Goal: Transaction & Acquisition: Subscribe to service/newsletter

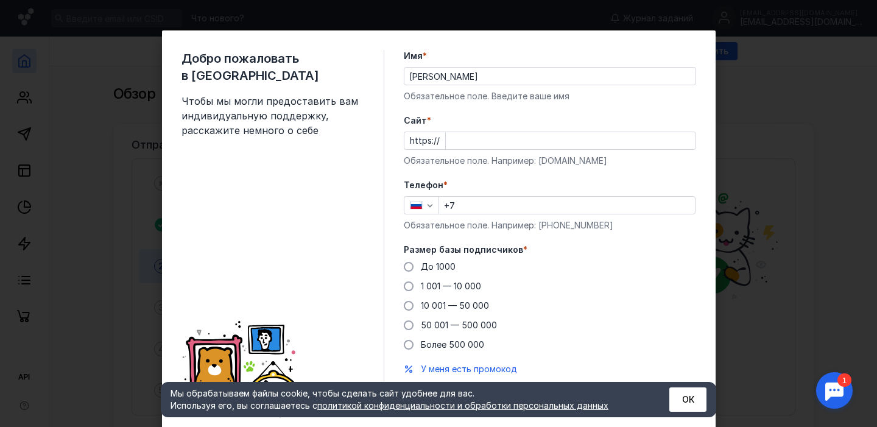
click at [496, 157] on div "Обязательное поле. Например: [DOMAIN_NAME]" at bounding box center [550, 161] width 292 height 12
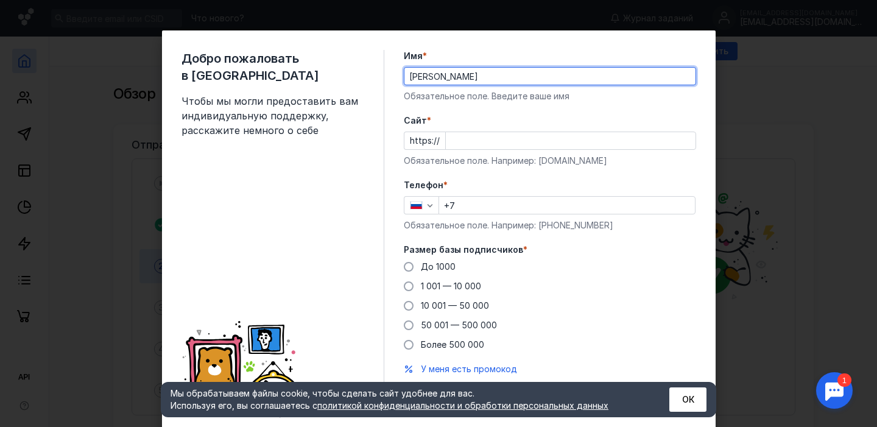
drag, startPoint x: 506, startPoint y: 80, endPoint x: 342, endPoint y: 79, distance: 163.8
click at [342, 79] on div "Добро пожаловать в Sendsay Чтобы мы могли предоставить вам индивидуальную подде…" at bounding box center [439, 233] width 554 height 406
click at [497, 72] on input "[PERSON_NAME]" at bounding box center [549, 76] width 291 height 17
click at [498, 72] on input "[PERSON_NAME]" at bounding box center [549, 76] width 291 height 17
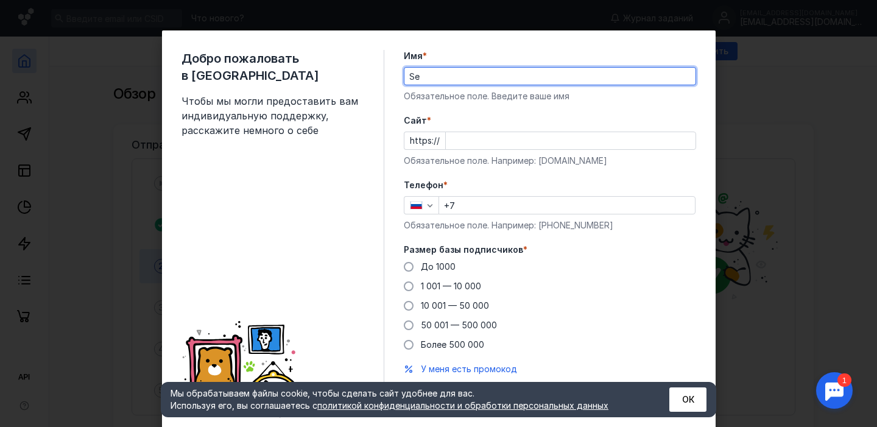
type input "S"
type input "C"
type input "[PERSON_NAME]"
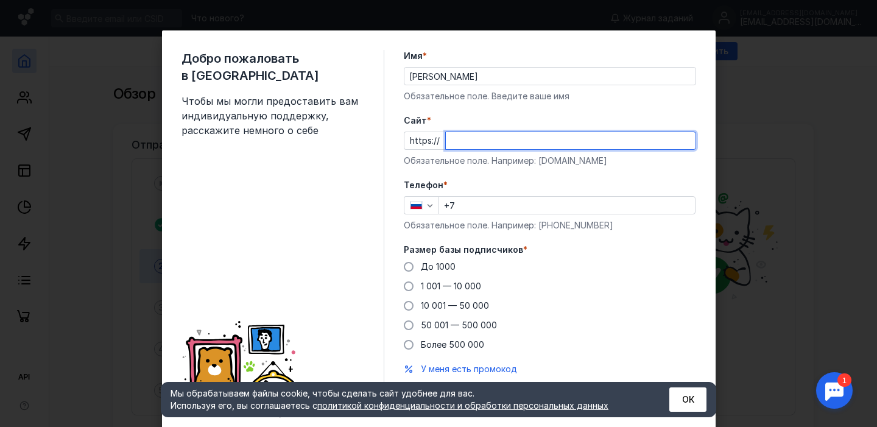
click at [476, 138] on input "Cайт *" at bounding box center [571, 140] width 250 height 17
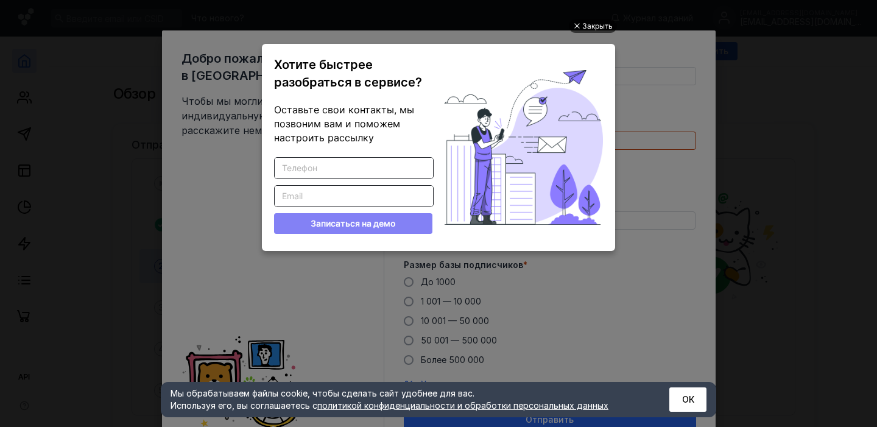
click at [578, 26] on div at bounding box center [576, 26] width 6 height 6
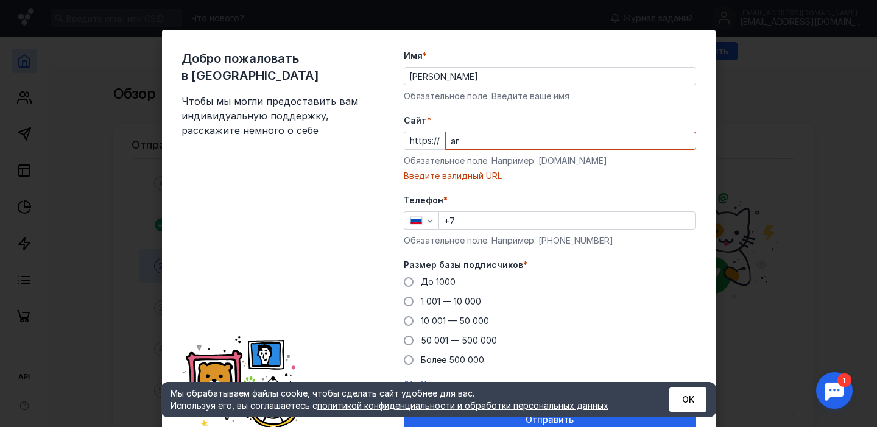
click at [535, 142] on input "аг" at bounding box center [571, 140] width 250 height 17
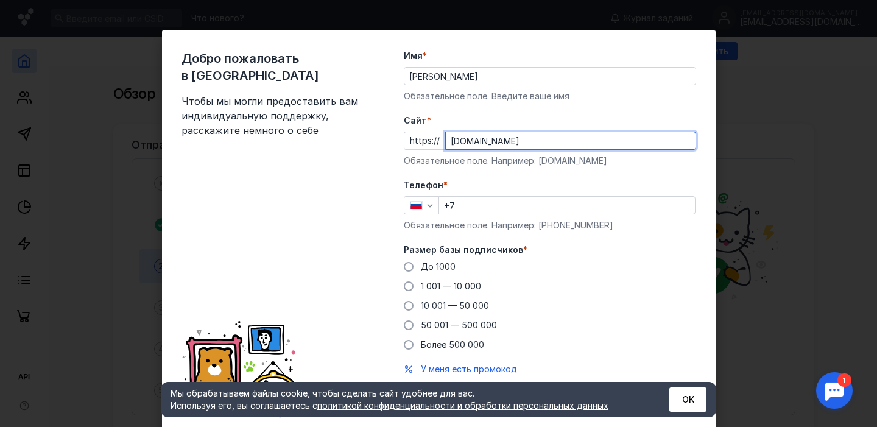
type input "[DOMAIN_NAME]"
click at [528, 201] on input "+7" at bounding box center [567, 205] width 256 height 17
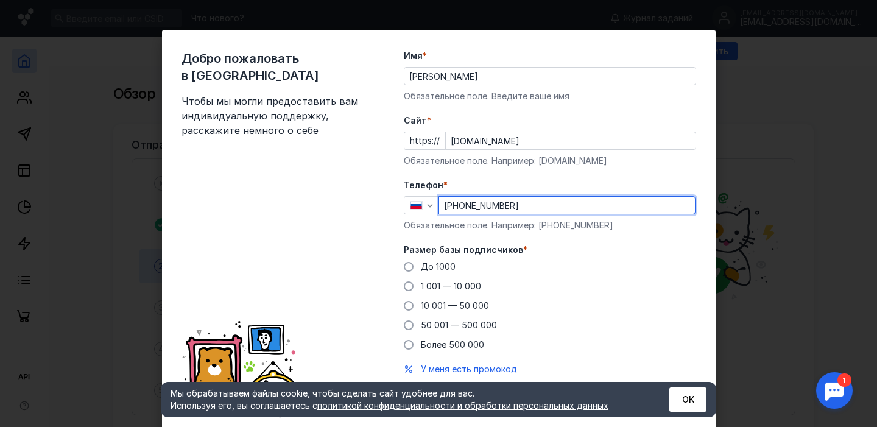
click at [510, 203] on input "[PHONE_NUMBER]" at bounding box center [567, 205] width 256 height 17
type input "[PHONE_NUMBER]"
click at [415, 283] on label "1 001 — 10 000" at bounding box center [442, 286] width 77 height 12
click at [0, 0] on input "1 001 — 10 000" at bounding box center [0, 0] width 0 height 0
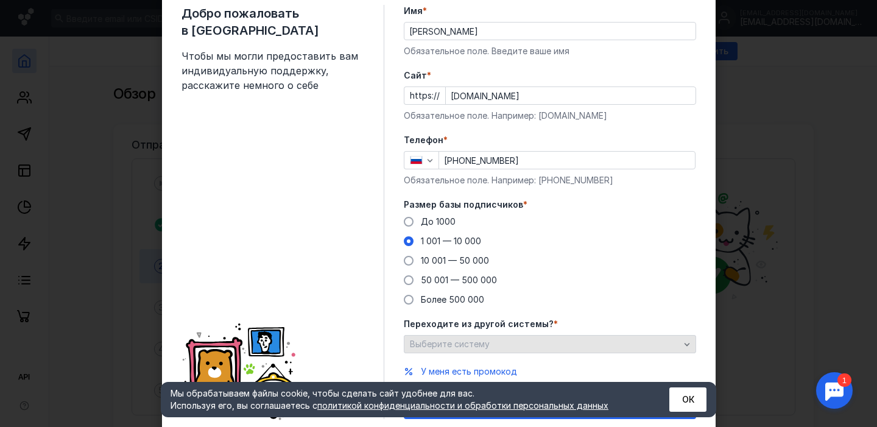
scroll to position [87, 0]
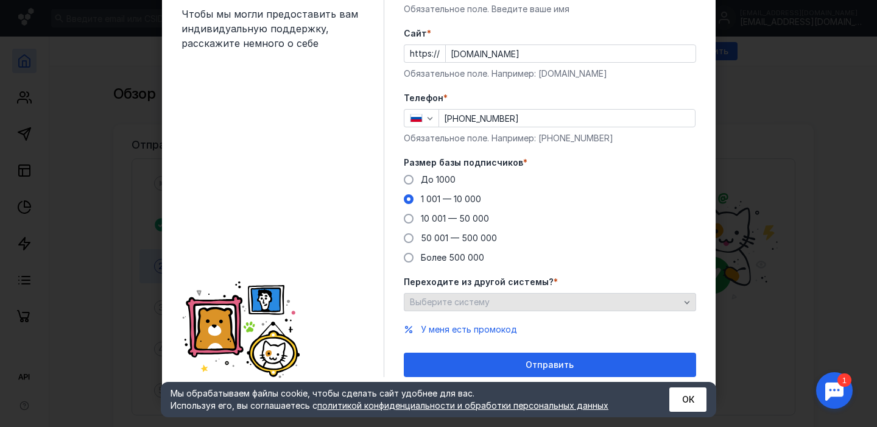
click at [544, 297] on div "Выберите систему" at bounding box center [545, 302] width 276 height 10
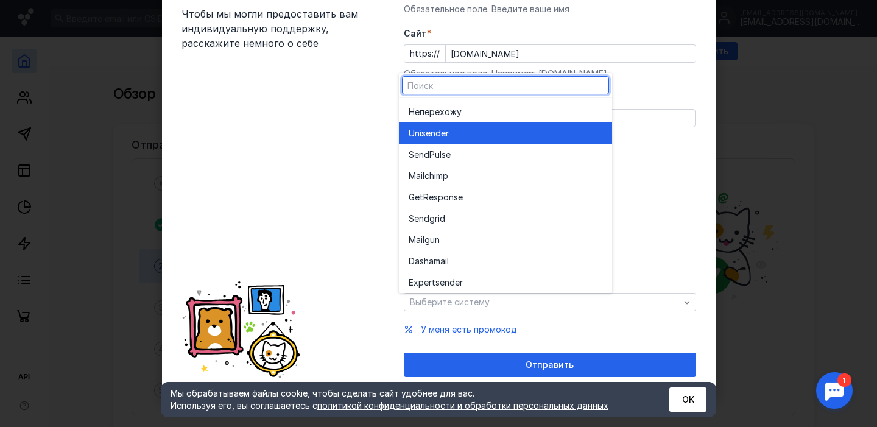
click at [484, 139] on div "Unisende r" at bounding box center [506, 132] width 194 height 21
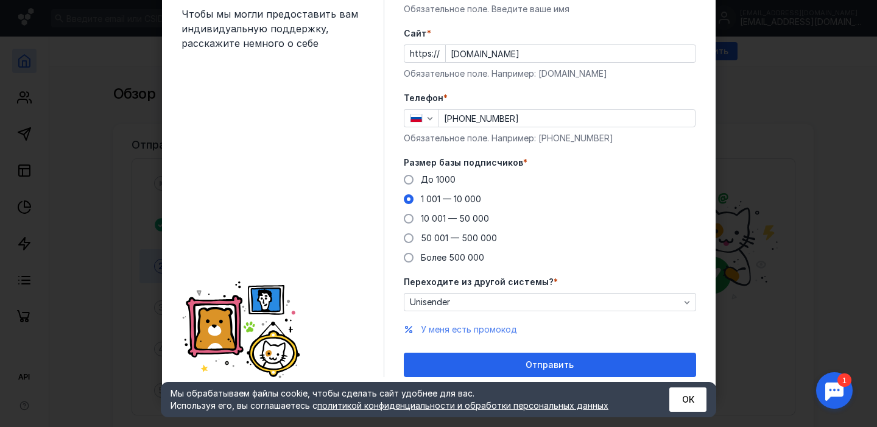
click at [468, 331] on span "У меня есть промокод" at bounding box center [469, 329] width 96 height 10
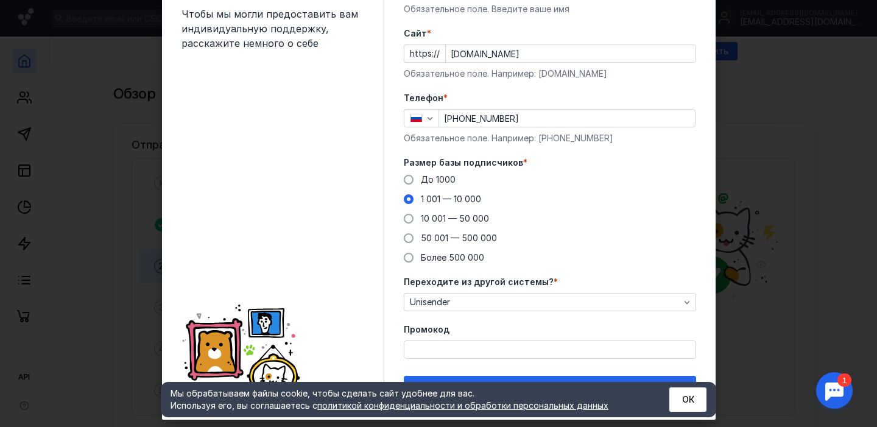
click at [477, 356] on input "Промокод" at bounding box center [549, 349] width 291 height 17
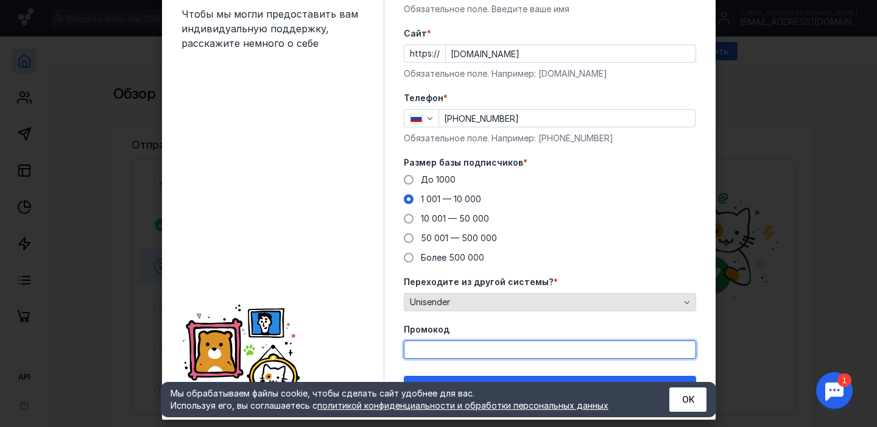
paste input "SENDSAY"
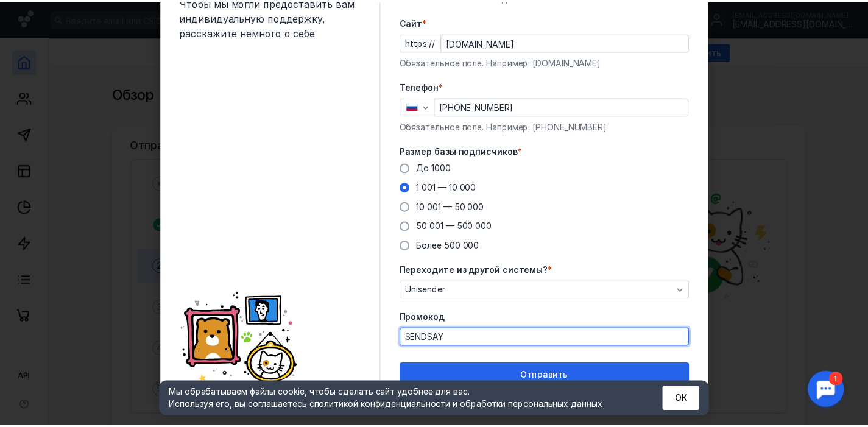
scroll to position [110, 0]
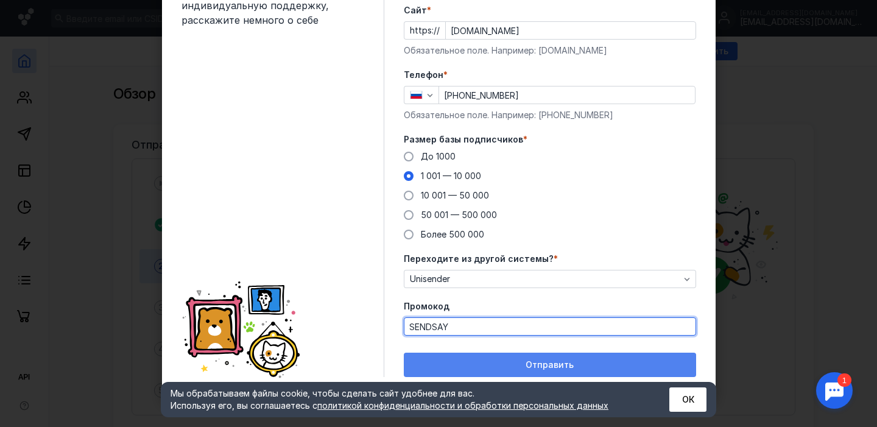
click at [404, 353] on button "Отправить" at bounding box center [550, 365] width 292 height 24
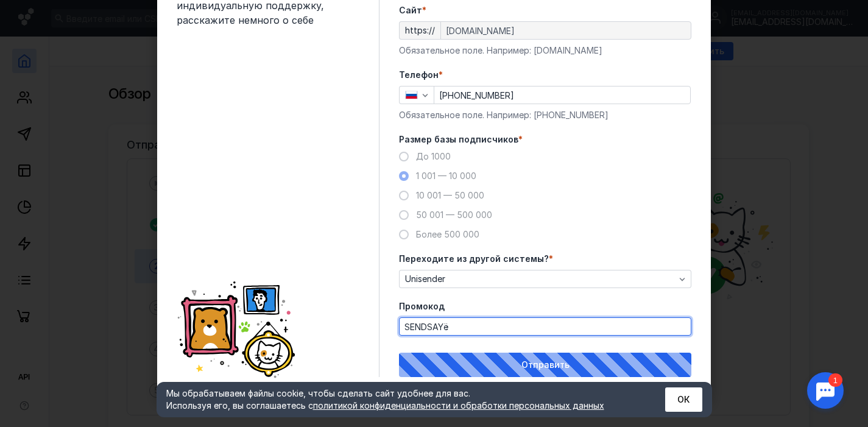
click at [524, 333] on input "SENDSAYё" at bounding box center [544, 326] width 291 height 17
type input "SENDSAY"
click at [399, 353] on button "Отправить" at bounding box center [545, 365] width 292 height 24
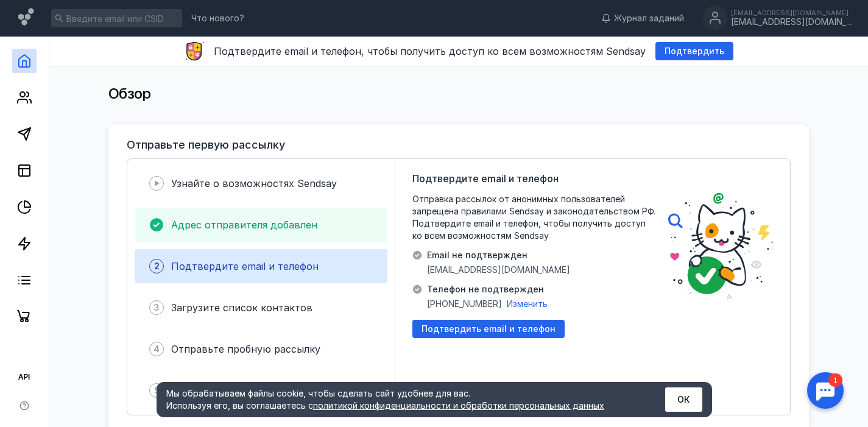
click at [300, 228] on span "Адрес отправителя добавлен" at bounding box center [244, 225] width 146 height 12
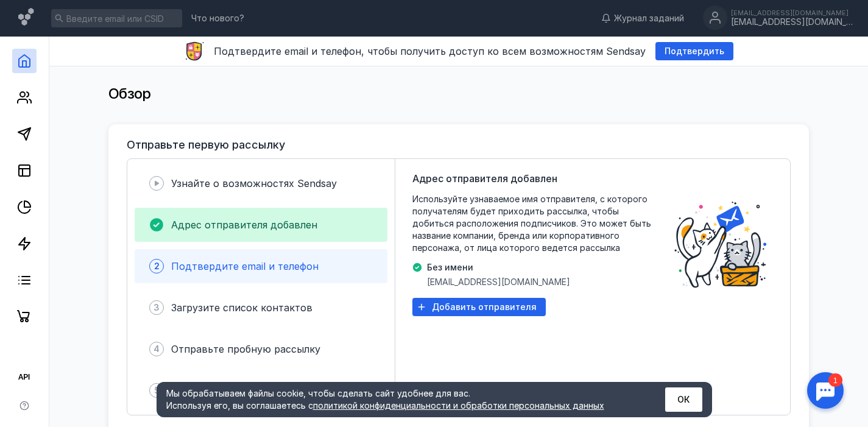
click at [309, 250] on div "2 Подтвердите email и телефон" at bounding box center [261, 266] width 253 height 34
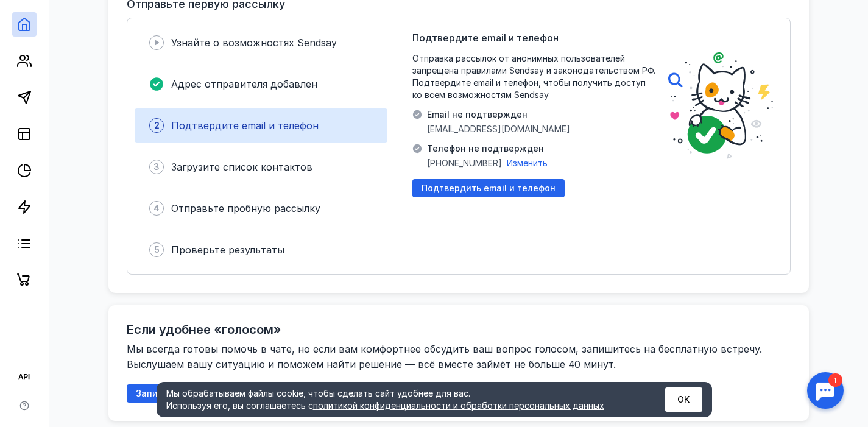
scroll to position [0, 0]
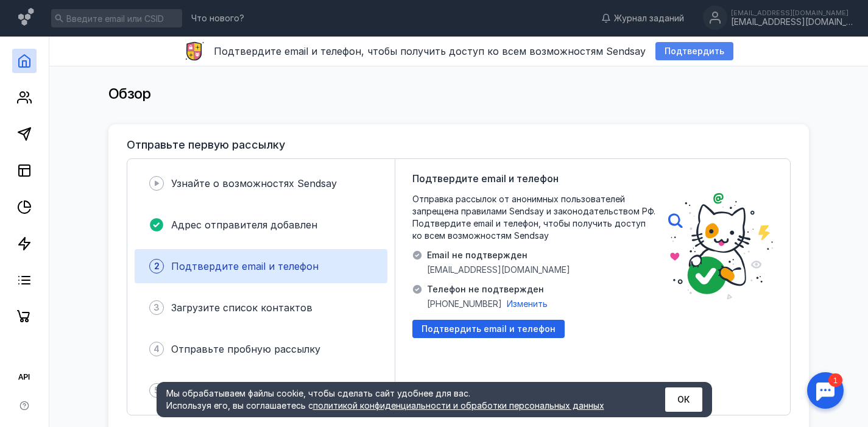
click at [670, 51] on span "Подтвердить" at bounding box center [694, 51] width 60 height 10
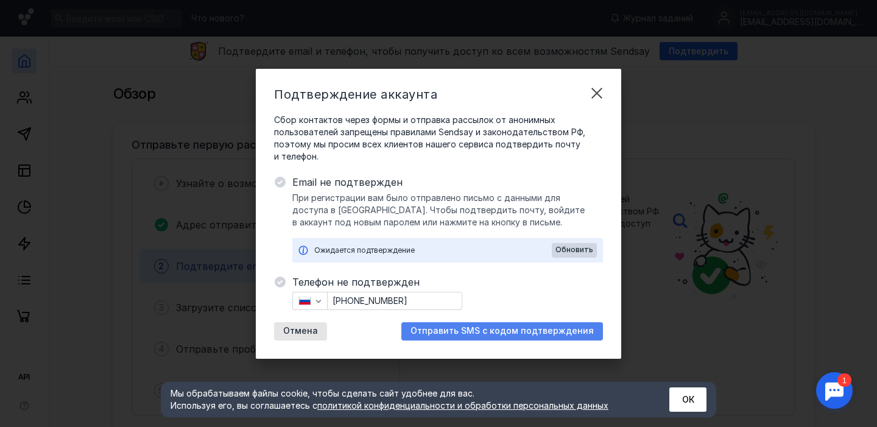
click at [552, 328] on span "Отправить SMS с кодом подтверждения" at bounding box center [501, 331] width 183 height 10
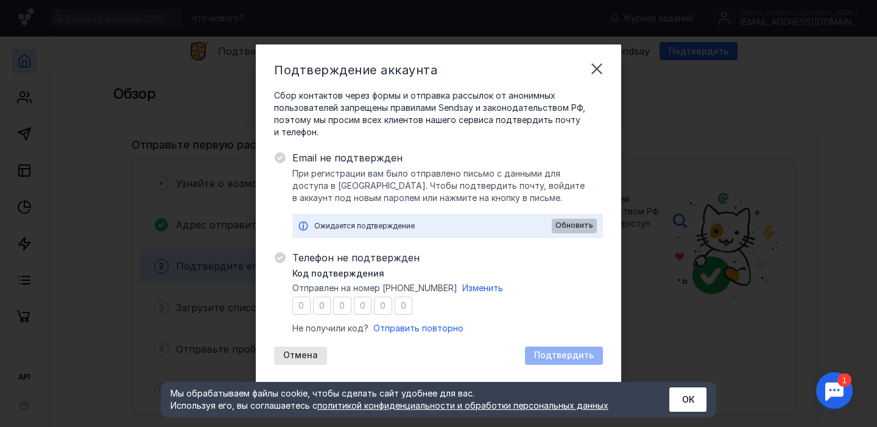
click at [572, 225] on span "Обновить" at bounding box center [574, 225] width 38 height 9
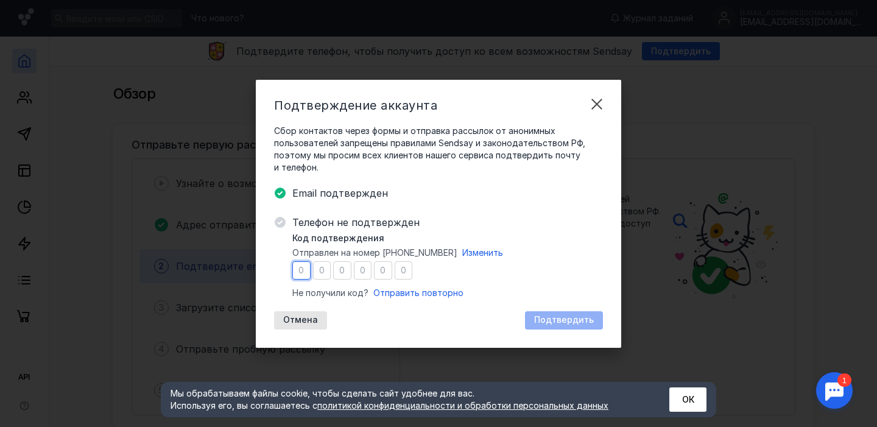
click at [303, 262] on input "number" at bounding box center [301, 270] width 18 height 18
type input "1"
type input "2"
type input "7"
type input "3"
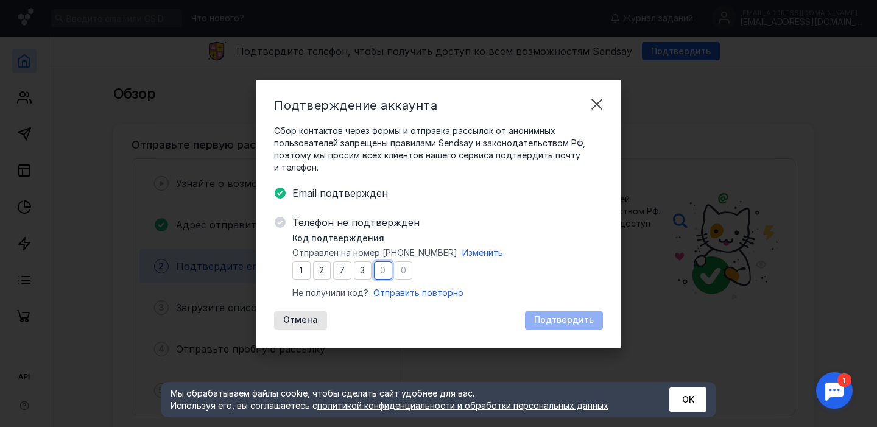
type input "9"
type input "0"
click at [554, 324] on span "Подтвердить" at bounding box center [564, 320] width 60 height 10
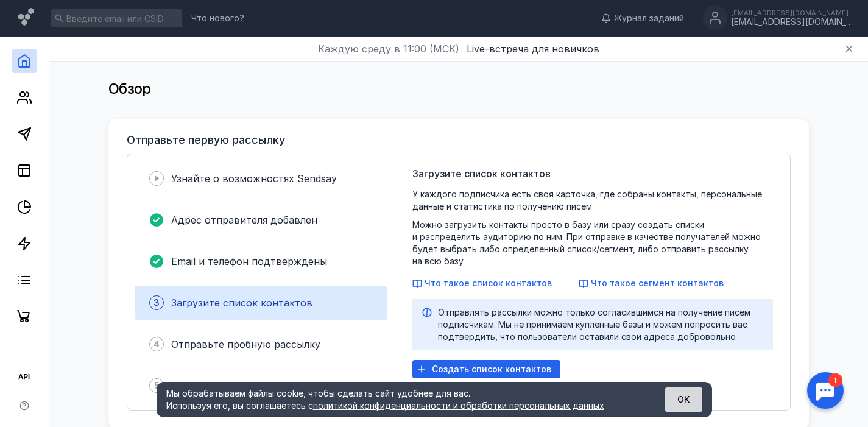
click at [692, 401] on button "ОК" at bounding box center [683, 399] width 37 height 24
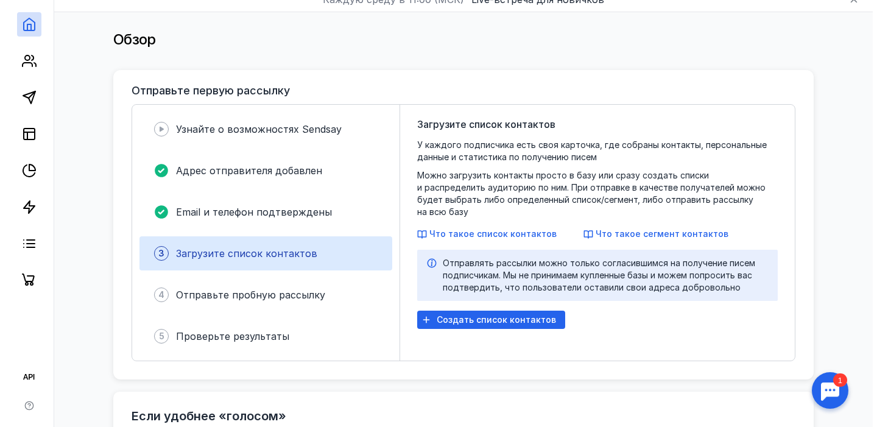
scroll to position [102, 0]
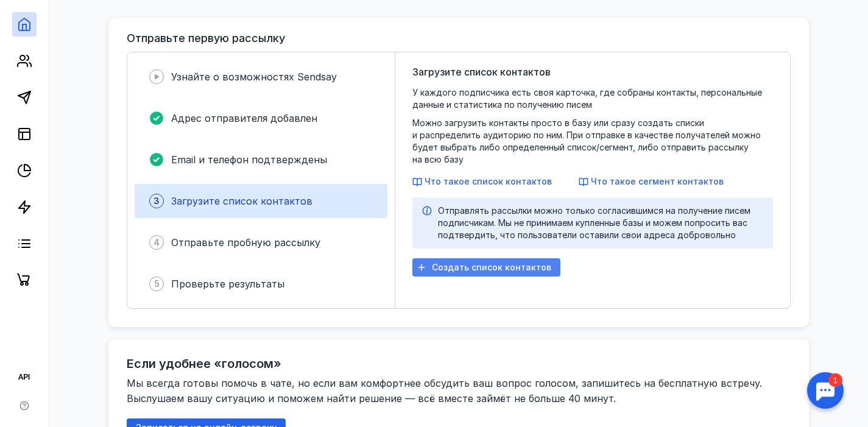
click at [492, 267] on div "Создать список контактов" at bounding box center [486, 267] width 148 height 18
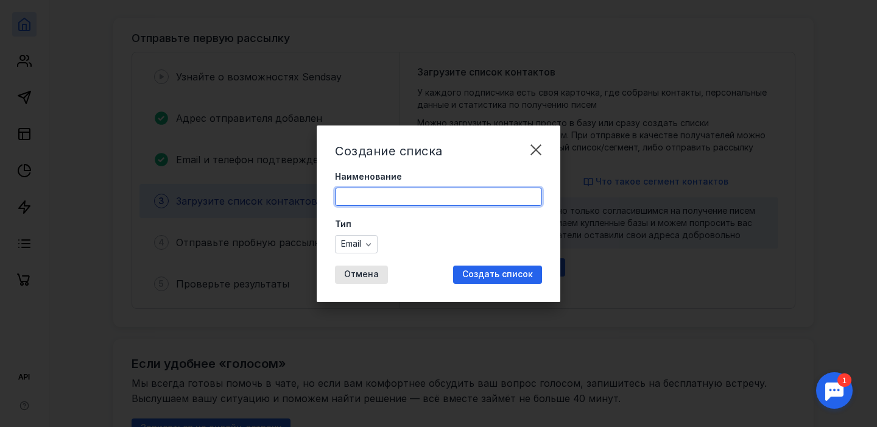
click at [451, 195] on input "Наименование" at bounding box center [439, 196] width 206 height 17
click at [482, 195] on input "Наименование" at bounding box center [439, 196] width 206 height 17
type input "Партнеры"
click at [510, 281] on div "Создать список" at bounding box center [497, 275] width 89 height 18
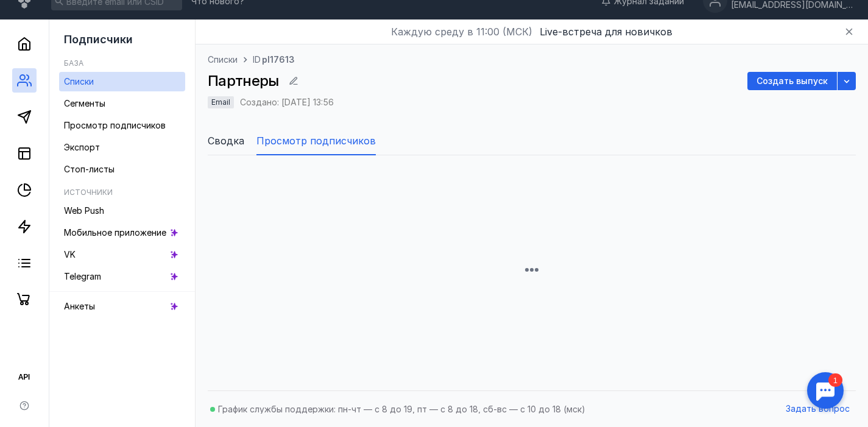
scroll to position [102, 0]
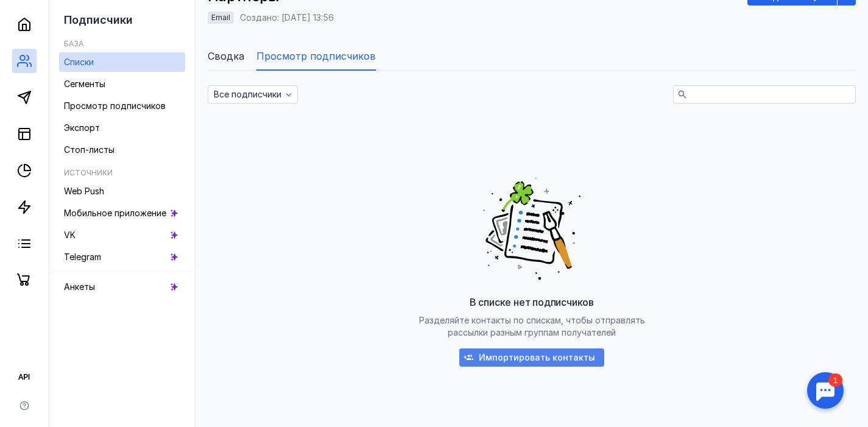
click at [523, 357] on span "Импортировать контакты" at bounding box center [537, 358] width 116 height 10
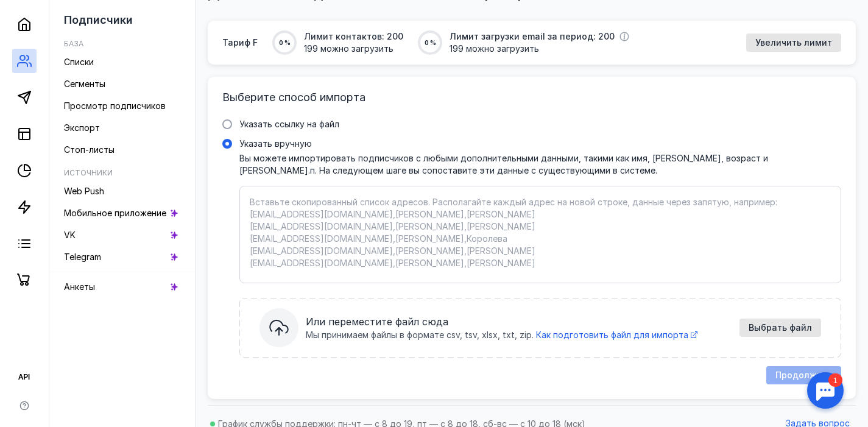
click at [388, 251] on textarea "Указать вручную Вы можете импортировать подписчиков с любыми дополнительными да…" at bounding box center [540, 234] width 581 height 77
paste textarea "Email [EMAIL_ADDRESS][DOMAIN_NAME] [EMAIL_ADDRESS][DOMAIN_NAME] [EMAIL_ADDRESS]…"
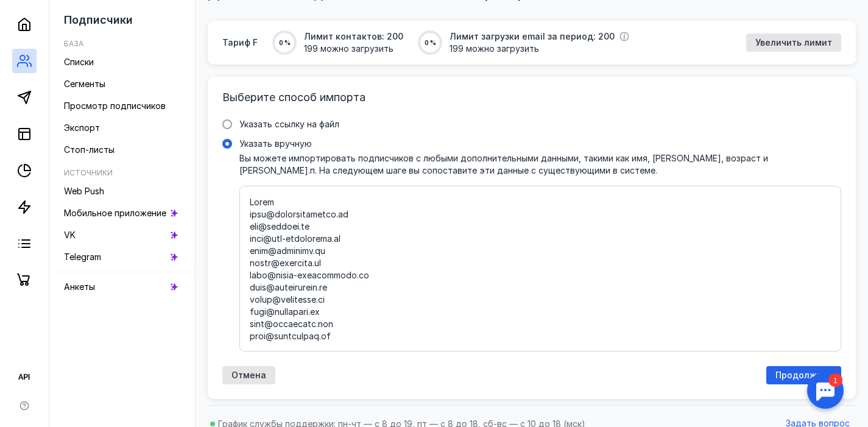
drag, startPoint x: 273, startPoint y: 202, endPoint x: 220, endPoint y: 203, distance: 52.4
click at [220, 203] on div "Выберите способ импорта Указать ссылку на файл Ссылка на файл * Выбрать файл Мы…" at bounding box center [532, 238] width 648 height 322
click at [251, 214] on textarea "Указать вручную Вы можете импортировать подписчиков с любыми дополнительными да…" at bounding box center [540, 268] width 581 height 145
type textarea "[EMAIL_ADDRESS][DOMAIN_NAME] [EMAIL_ADDRESS][DOMAIN_NAME] [EMAIL_ADDRESS][DOMAI…"
click at [401, 308] on textarea "Указать вручную Вы можете импортировать подписчиков с любыми дополнительными да…" at bounding box center [540, 268] width 581 height 145
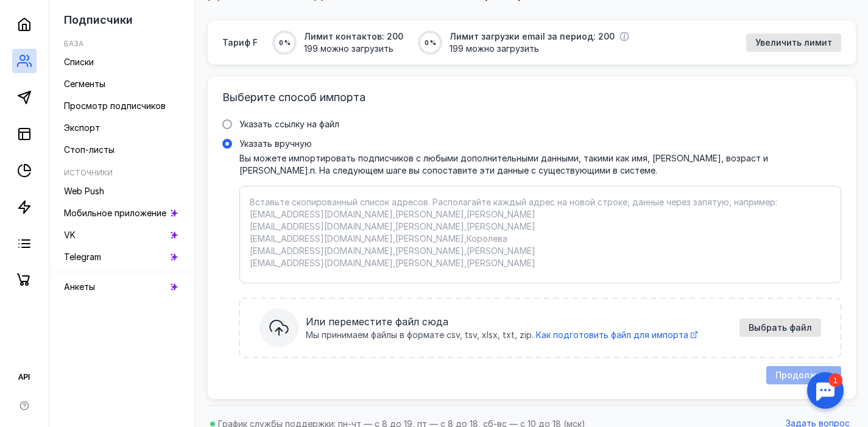
click at [377, 235] on textarea "Указать вручную Вы можете импортировать подписчиков с любыми дополнительными да…" at bounding box center [540, 234] width 581 height 77
type textarea "Loremips , DolOrsitametco.ad , Elitsed.do , EIU Temporinci , Utlabore.et , Dolo…"
